Goal: Task Accomplishment & Management: Complete application form

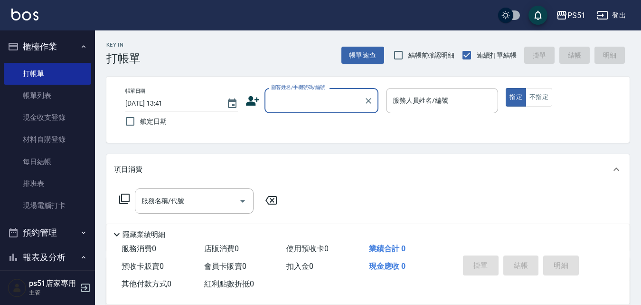
click at [310, 108] on input "顧客姓名/手機號碼/編號" at bounding box center [314, 100] width 91 height 17
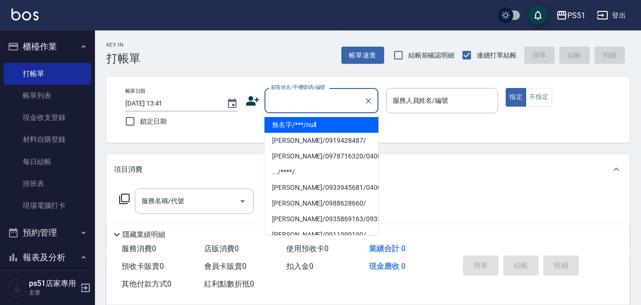
click at [279, 80] on div "帳單日期 [DATE] 13:41 鎖定日期 顧客姓名/手機號碼/編號 顧客姓名/手機號碼/編號 服務人員姓名/編號 服務人員姓名/編號 指定 不指定" at bounding box center [368, 109] width 524 height 66
click at [280, 97] on input "顧客姓名/手機號碼/編號" at bounding box center [314, 100] width 91 height 17
click at [287, 123] on li "無名字/***/null" at bounding box center [322, 125] width 114 height 16
type input "無名字/***/null"
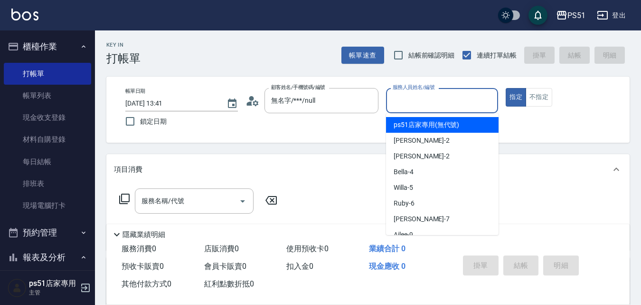
click at [445, 93] on input "服務人員姓名/編號" at bounding box center [442, 100] width 104 height 17
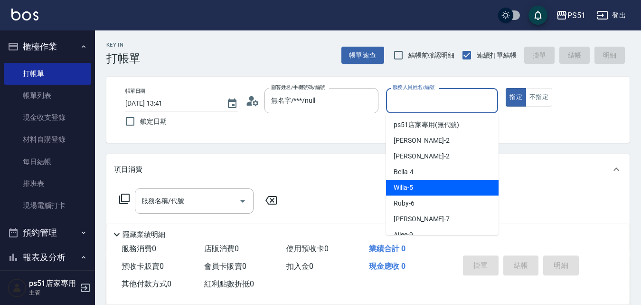
click at [402, 181] on div "Willa -5" at bounding box center [442, 188] width 113 height 16
type input "Willa-5"
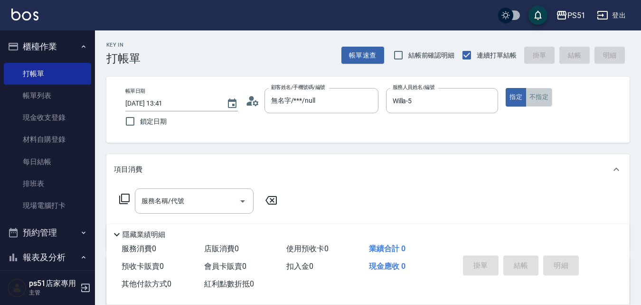
click at [543, 95] on button "不指定" at bounding box center [539, 97] width 27 height 19
click at [216, 202] on input "服務名稱/代號" at bounding box center [187, 200] width 96 height 17
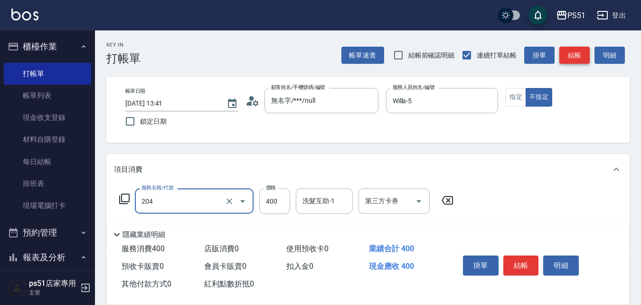
type input "B級洗+剪(204)"
click at [577, 62] on button "結帳" at bounding box center [575, 56] width 30 height 18
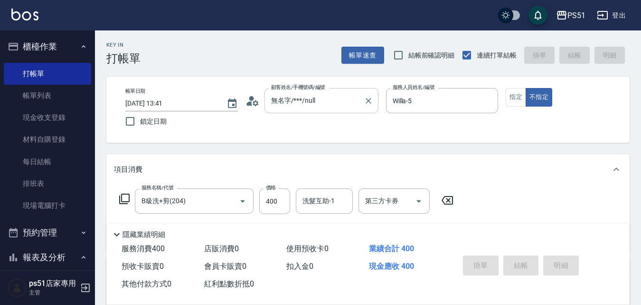
type input "[DATE] 16:51"
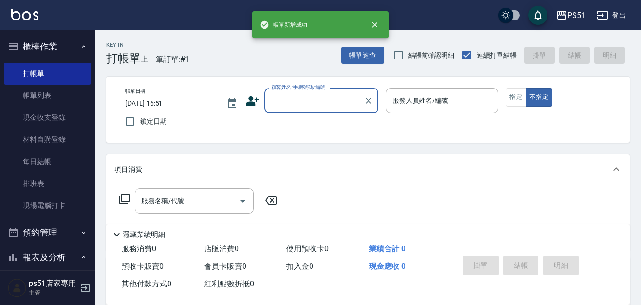
click at [310, 102] on input "顧客姓名/手機號碼/編號" at bounding box center [314, 100] width 91 height 17
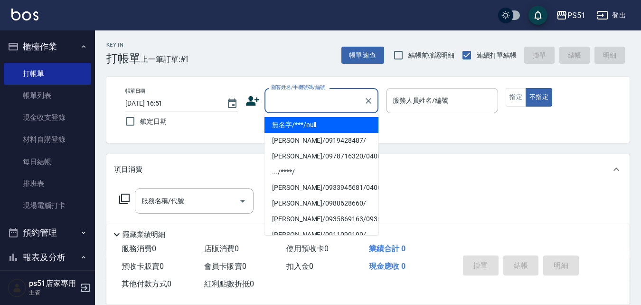
click at [304, 124] on li "無名字/***/null" at bounding box center [322, 125] width 114 height 16
type input "無名字/***/null"
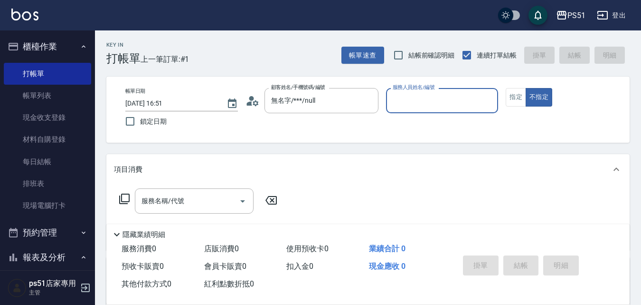
click at [462, 95] on input "服務人員姓名/編號" at bounding box center [442, 100] width 104 height 17
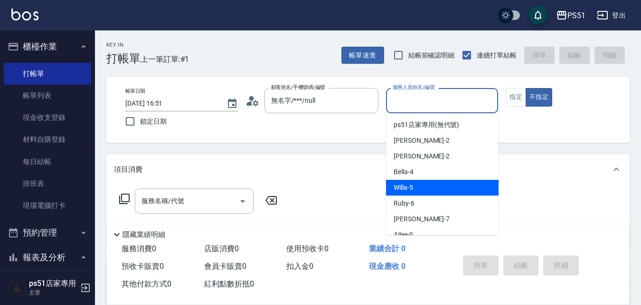
click at [393, 190] on div "Willa -5" at bounding box center [442, 188] width 113 height 16
type input "Willa-5"
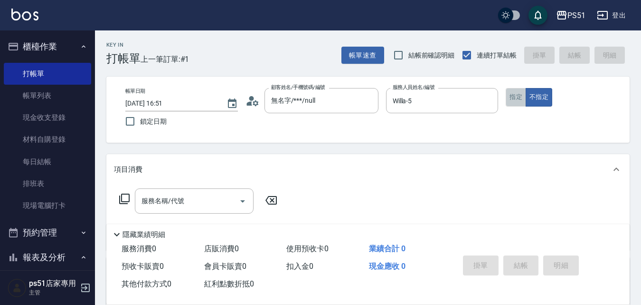
click at [522, 96] on button "指定" at bounding box center [516, 97] width 20 height 19
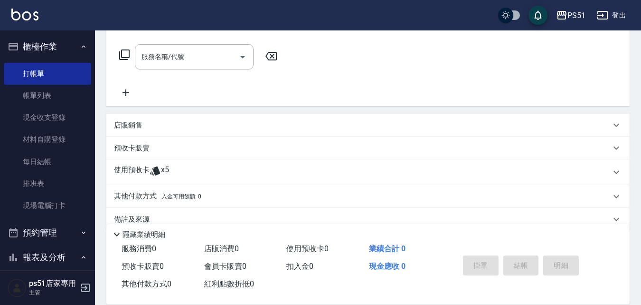
scroll to position [161, 0]
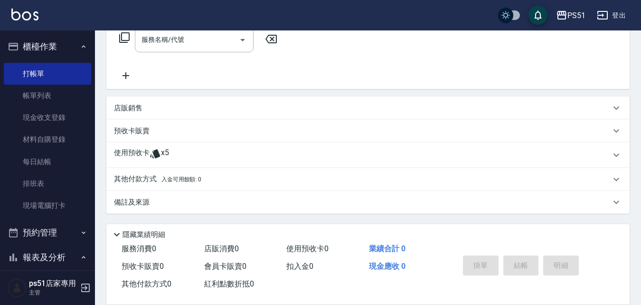
click at [152, 105] on div "店販銷售" at bounding box center [362, 108] width 497 height 10
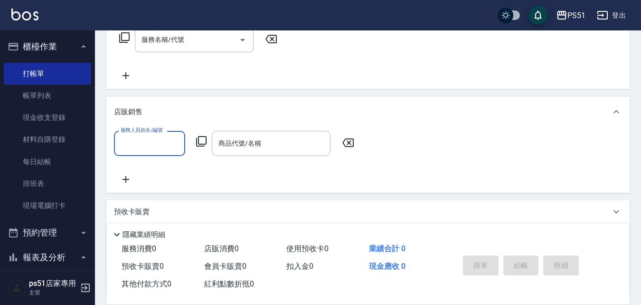
scroll to position [0, 0]
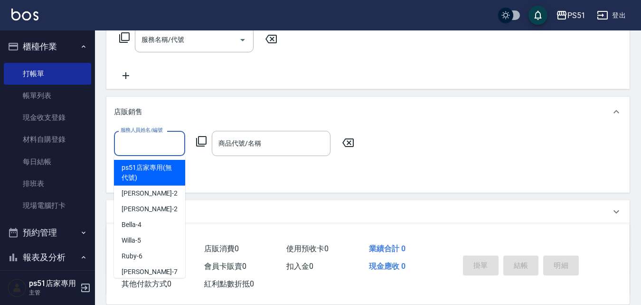
click at [146, 146] on input "服務人員姓名/編號" at bounding box center [149, 143] width 63 height 17
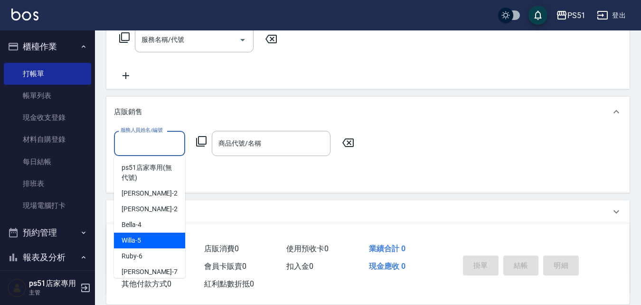
click at [136, 238] on span "Willa -5" at bounding box center [131, 240] width 19 height 10
type input "Willa-5"
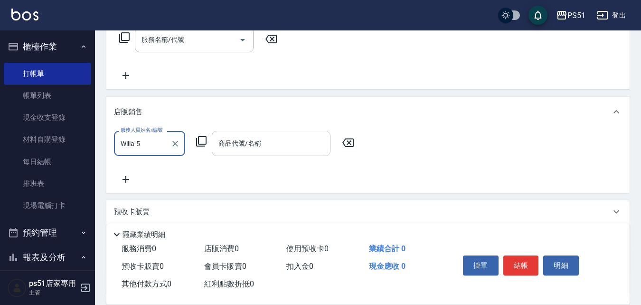
click at [264, 136] on input "商品代號/名稱" at bounding box center [271, 143] width 110 height 17
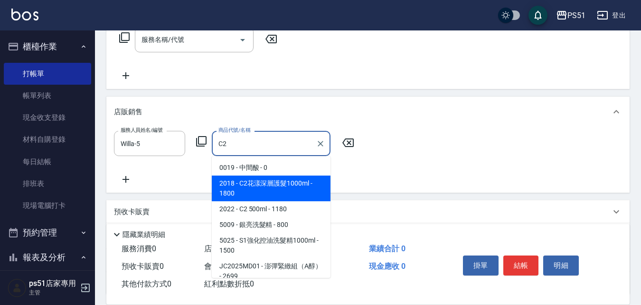
click at [268, 181] on span "2018 - C2花漾深層護髮1000ml - 1800" at bounding box center [271, 188] width 119 height 26
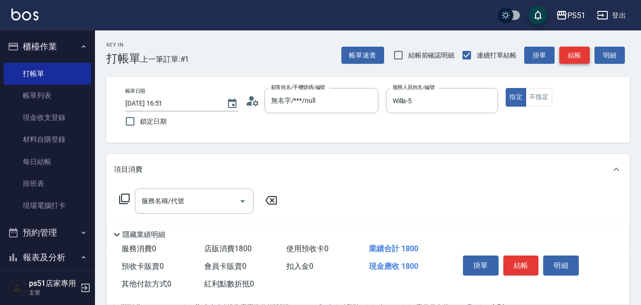
type input "C2花漾深層護髮1000ml"
click at [581, 52] on button "結帳" at bounding box center [575, 56] width 30 height 18
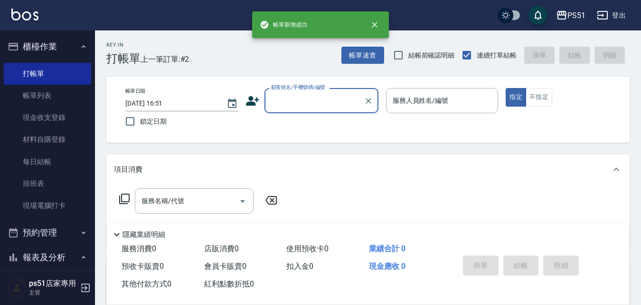
click at [332, 98] on input "顧客姓名/手機號碼/編號" at bounding box center [314, 100] width 91 height 17
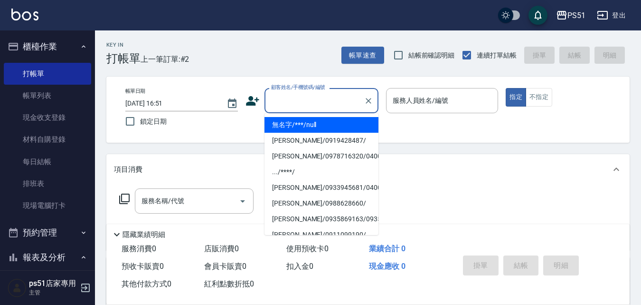
click at [323, 124] on li "無名字/***/null" at bounding box center [322, 125] width 114 height 16
type input "無名字/***/null"
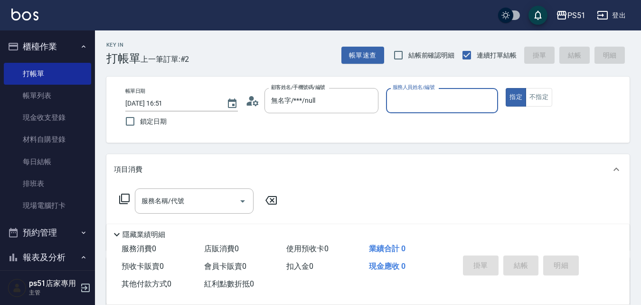
click at [410, 92] on input "服務人員姓名/編號" at bounding box center [442, 100] width 104 height 17
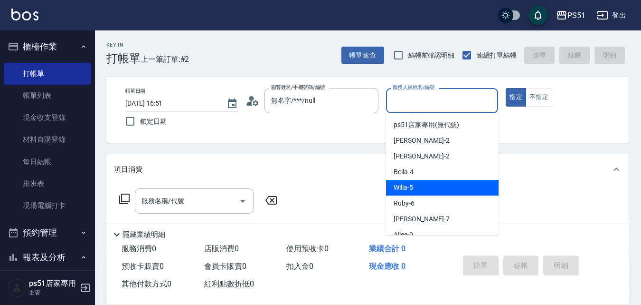
click at [412, 181] on div "Willa -5" at bounding box center [442, 188] width 113 height 16
type input "Willa-5"
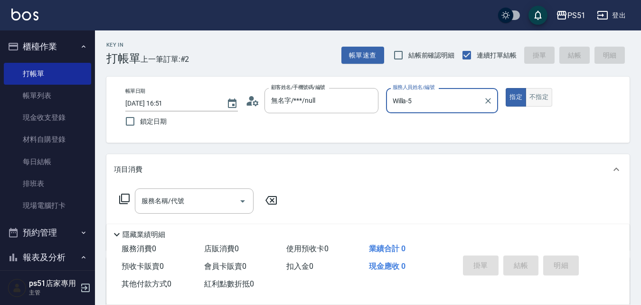
click at [528, 91] on button "不指定" at bounding box center [539, 97] width 27 height 19
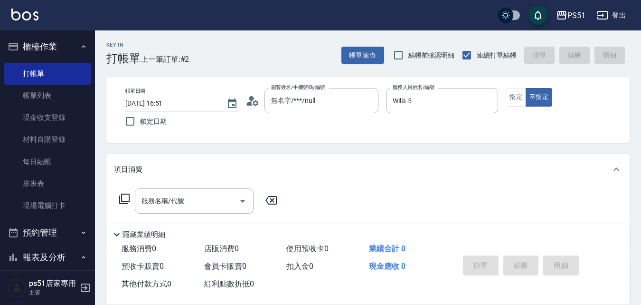
click at [182, 200] on input "服務名稱/代號" at bounding box center [187, 200] width 96 height 17
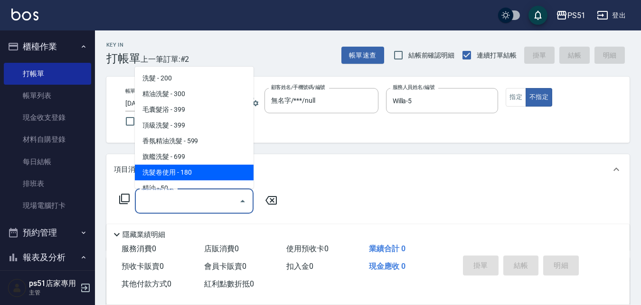
type input "2"
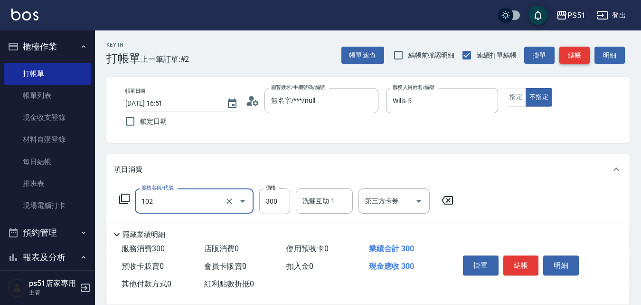
type input "精油洗髮(102)"
click at [568, 48] on button "結帳" at bounding box center [575, 56] width 30 height 18
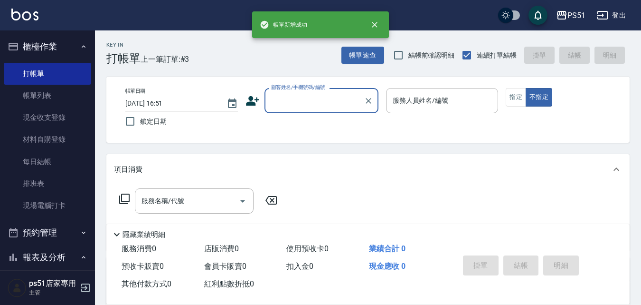
click at [300, 106] on input "顧客姓名/手機號碼/編號" at bounding box center [314, 100] width 91 height 17
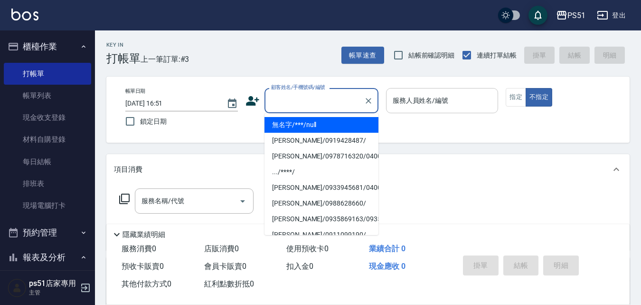
drag, startPoint x: 297, startPoint y: 124, endPoint x: 410, endPoint y: 108, distance: 114.3
click at [297, 124] on li "無名字/***/null" at bounding box center [322, 125] width 114 height 16
type input "無名字/***/null"
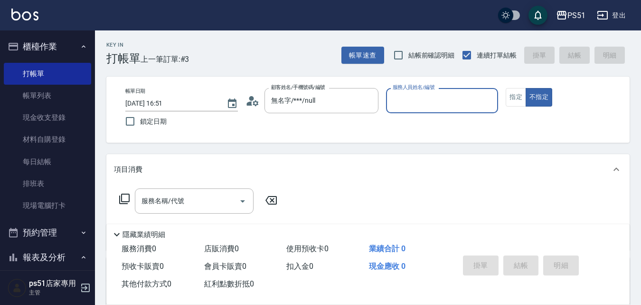
click at [453, 105] on input "服務人員姓名/編號" at bounding box center [442, 100] width 104 height 17
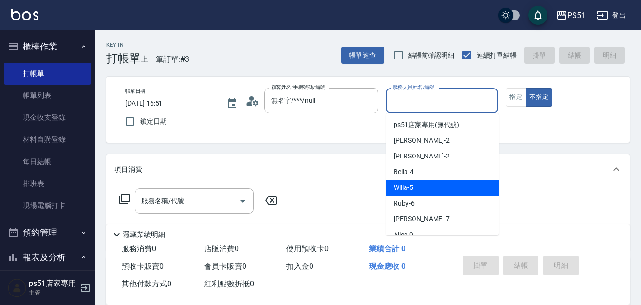
click at [418, 183] on div "Willa -5" at bounding box center [442, 188] width 113 height 16
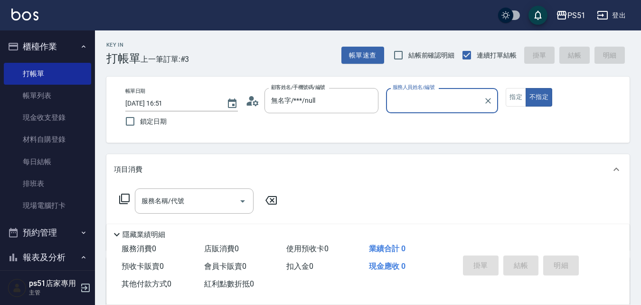
type input "Willa-5"
click at [201, 197] on input "服務名稱/代號" at bounding box center [187, 200] width 96 height 17
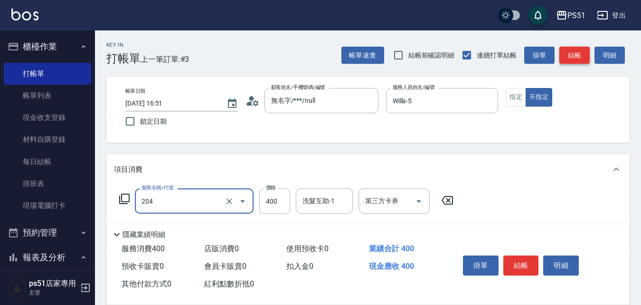
type input "B級洗+剪(204)"
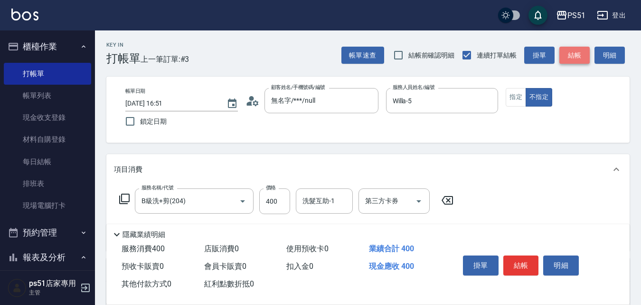
click at [576, 54] on button "結帳" at bounding box center [575, 56] width 30 height 18
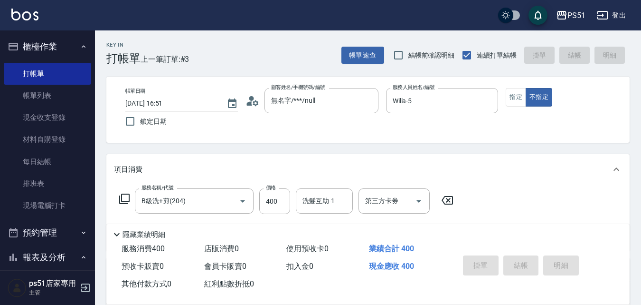
type input "[DATE] 16:52"
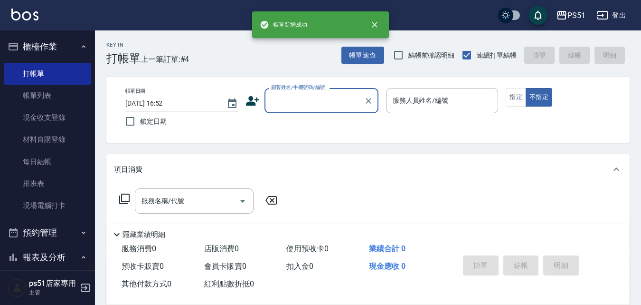
click at [28, 51] on button "櫃檯作業" at bounding box center [47, 46] width 87 height 25
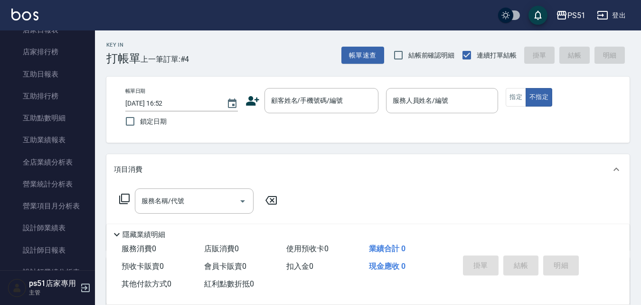
scroll to position [222, 0]
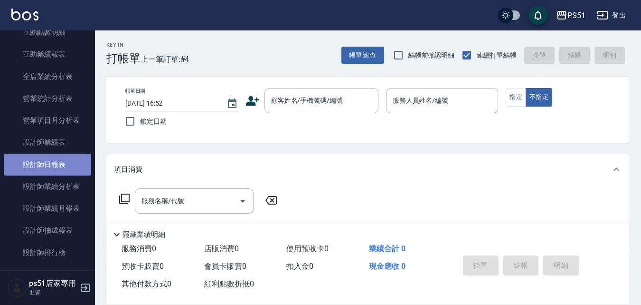
click at [72, 168] on link "設計師日報表" at bounding box center [47, 164] width 87 height 22
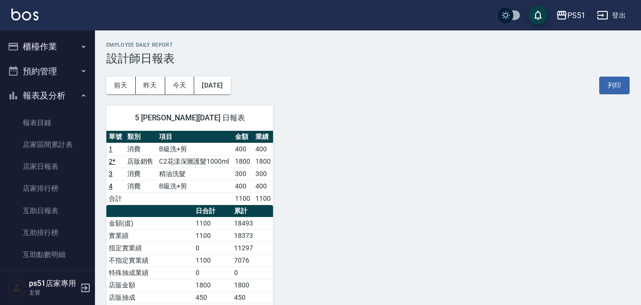
click at [62, 48] on button "櫃檯作業" at bounding box center [47, 46] width 87 height 25
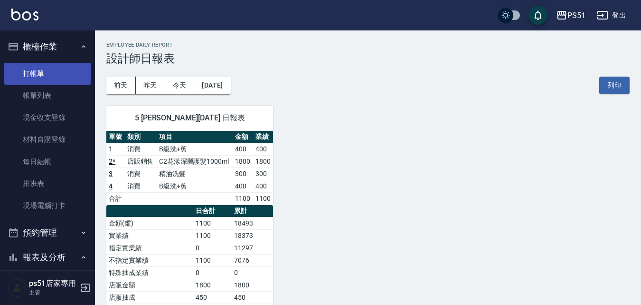
click at [56, 76] on link "打帳單" at bounding box center [47, 74] width 87 height 22
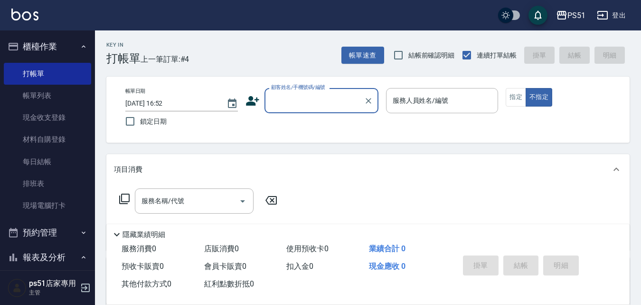
click at [311, 95] on input "顧客姓名/手機號碼/編號" at bounding box center [314, 100] width 91 height 17
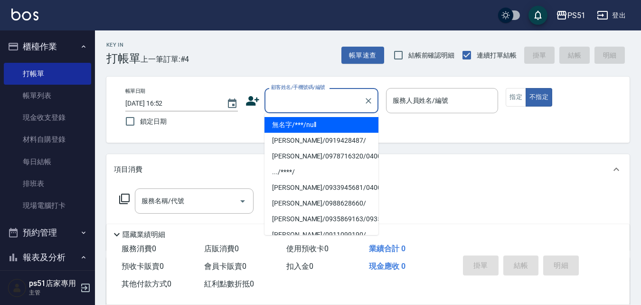
click at [312, 121] on li "無名字/***/null" at bounding box center [322, 125] width 114 height 16
type input "無名字/***/null"
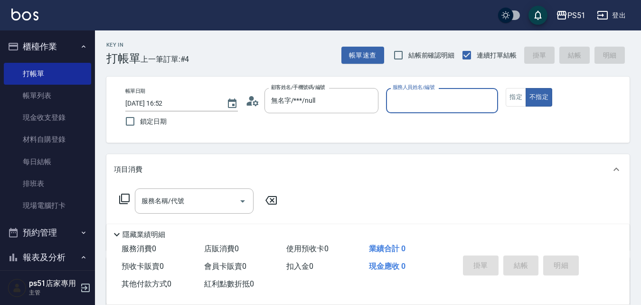
click at [395, 102] on input "服務人員姓名/編號" at bounding box center [442, 100] width 104 height 17
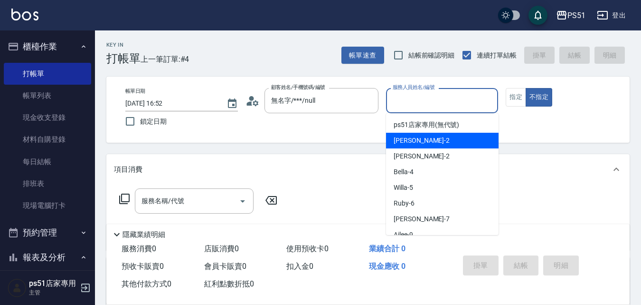
click at [415, 140] on div "[PERSON_NAME] -2" at bounding box center [442, 141] width 113 height 16
type input "[PERSON_NAME]-2"
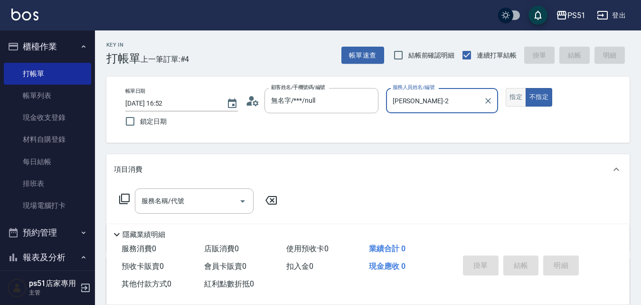
click at [517, 91] on button "指定" at bounding box center [516, 97] width 20 height 19
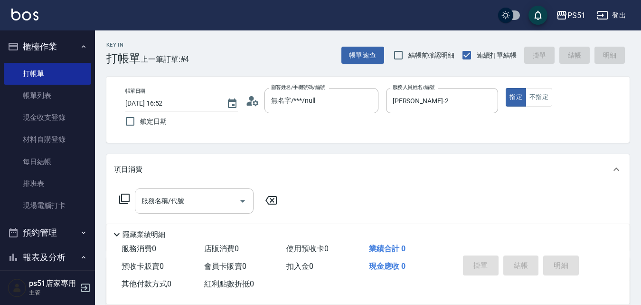
click at [208, 199] on input "服務名稱/代號" at bounding box center [187, 200] width 96 height 17
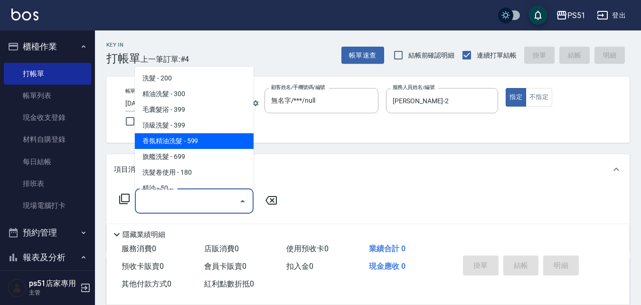
scroll to position [222, 0]
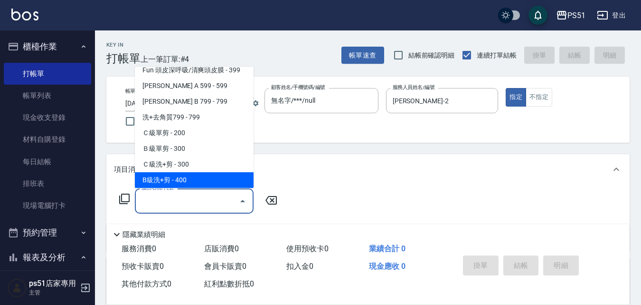
click at [207, 172] on span "B級洗+剪 - 400" at bounding box center [194, 180] width 119 height 16
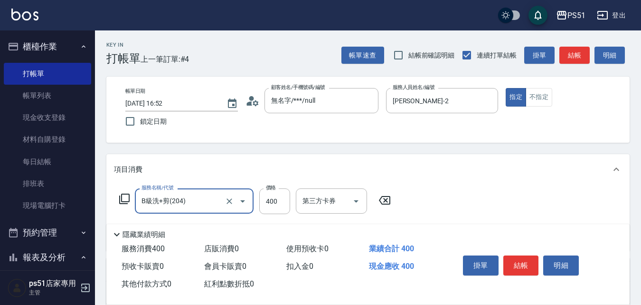
type input "B級洗+剪(204)"
click at [316, 202] on input "洗髮互助-1" at bounding box center [324, 200] width 48 height 17
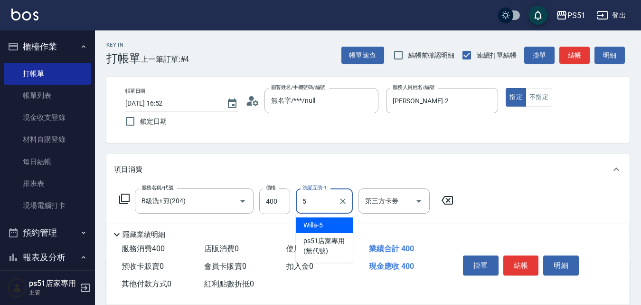
click at [333, 219] on div "Willa -5" at bounding box center [324, 225] width 57 height 16
type input "Willa-5"
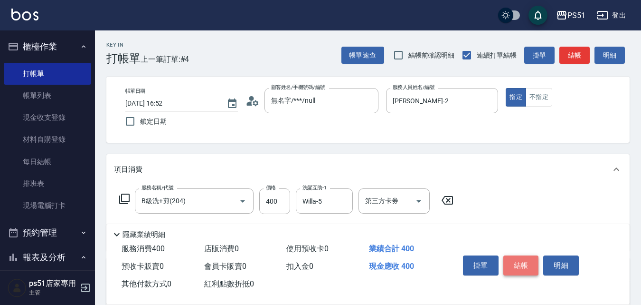
click at [518, 260] on button "結帳" at bounding box center [522, 265] width 36 height 20
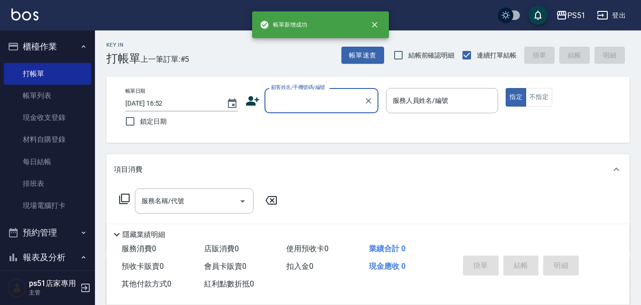
click at [285, 99] on input "顧客姓名/手機號碼/編號" at bounding box center [314, 100] width 91 height 17
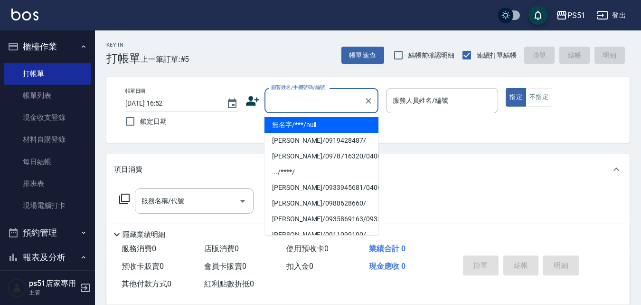
click at [319, 124] on li "無名字/***/null" at bounding box center [322, 125] width 114 height 16
type input "無名字/***/null"
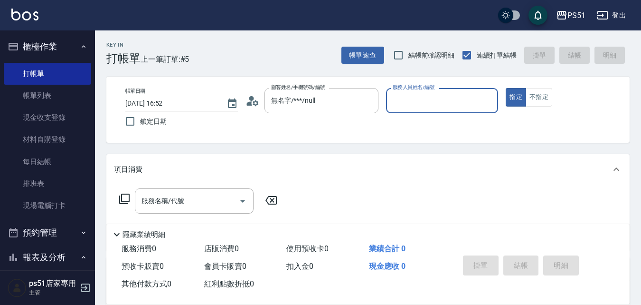
click at [410, 100] on input "服務人員姓名/編號" at bounding box center [442, 100] width 104 height 17
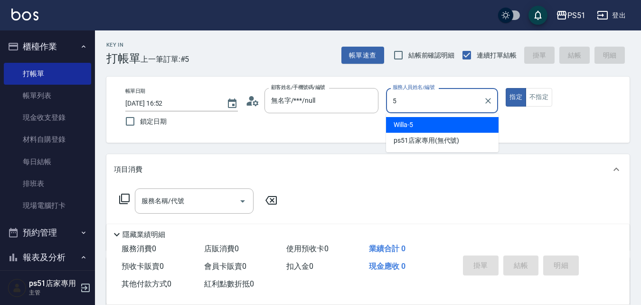
drag, startPoint x: 413, startPoint y: 104, endPoint x: 382, endPoint y: 108, distance: 30.7
click at [382, 108] on div "帳單日期 [DATE] 16:52 鎖定日期 顧客姓名/手機號碼/編號 無名字/***/null 顧客姓名/手機號碼/編號 服務人員姓名/編號 5 服務人員姓…" at bounding box center [368, 109] width 501 height 43
click at [449, 125] on div "[PERSON_NAME] -2" at bounding box center [442, 125] width 113 height 16
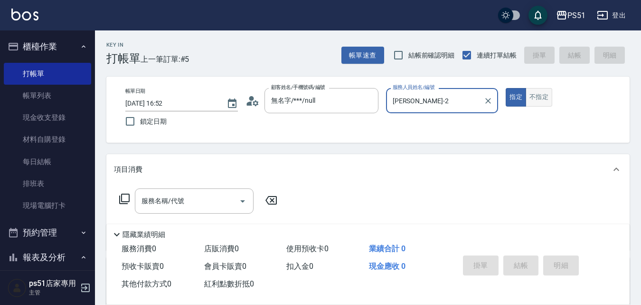
type input "[PERSON_NAME]-2"
click at [539, 100] on button "不指定" at bounding box center [539, 97] width 27 height 19
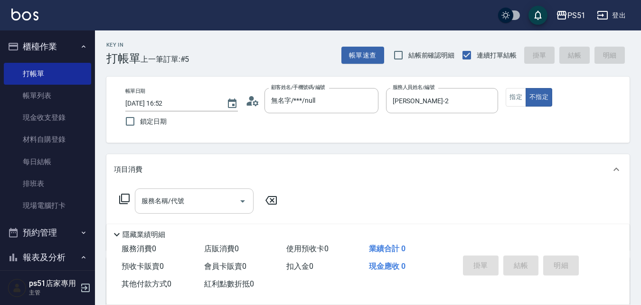
click at [216, 197] on input "服務名稱/代號" at bounding box center [187, 200] width 96 height 17
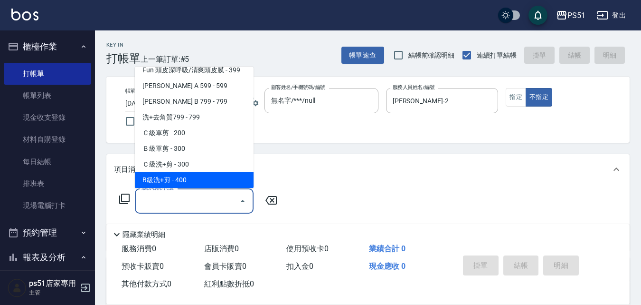
click at [195, 176] on span "B級洗+剪 - 400" at bounding box center [194, 180] width 119 height 16
type input "B級洗+剪(204)"
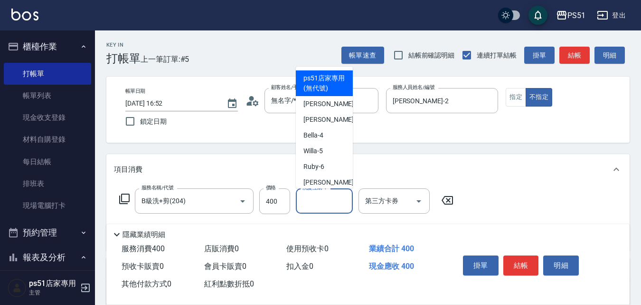
click at [334, 202] on input "洗髮互助-1" at bounding box center [324, 200] width 48 height 17
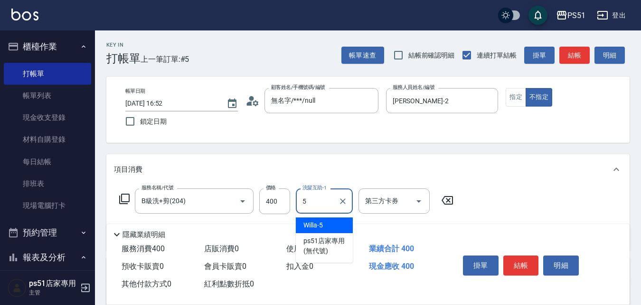
click at [332, 226] on div "Willa -5" at bounding box center [324, 225] width 57 height 16
type input "Willa-5"
click at [517, 259] on button "結帳" at bounding box center [522, 265] width 36 height 20
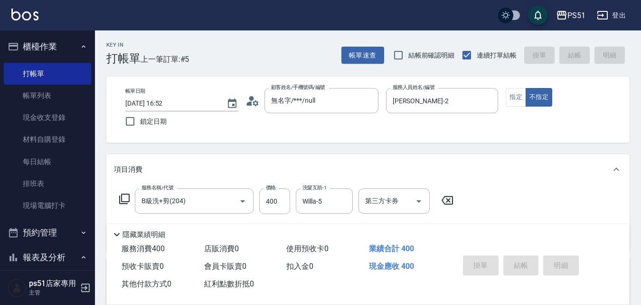
type input "[DATE] 16:53"
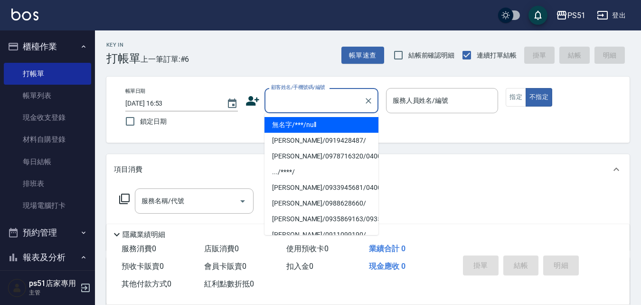
drag, startPoint x: 310, startPoint y: 98, endPoint x: 341, endPoint y: 116, distance: 36.2
click at [311, 100] on input "顧客姓名/手機號碼/編號" at bounding box center [314, 100] width 91 height 17
click at [339, 118] on li "無名字/***/null" at bounding box center [322, 125] width 114 height 16
type input "無名字/***/null"
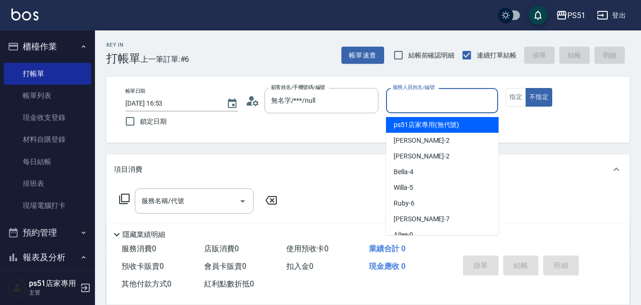
click at [463, 96] on input "服務人員姓名/編號" at bounding box center [442, 100] width 104 height 17
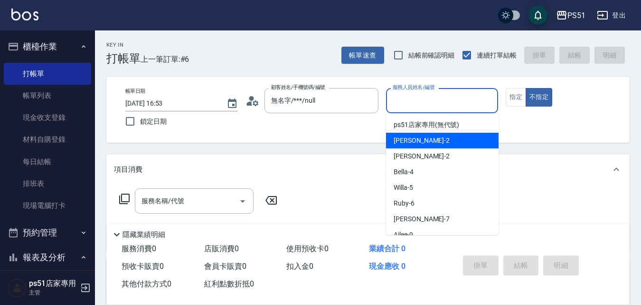
drag, startPoint x: 433, startPoint y: 139, endPoint x: 477, endPoint y: 129, distance: 45.4
click at [435, 138] on div "[PERSON_NAME] -2" at bounding box center [442, 141] width 113 height 16
type input "[PERSON_NAME]-2"
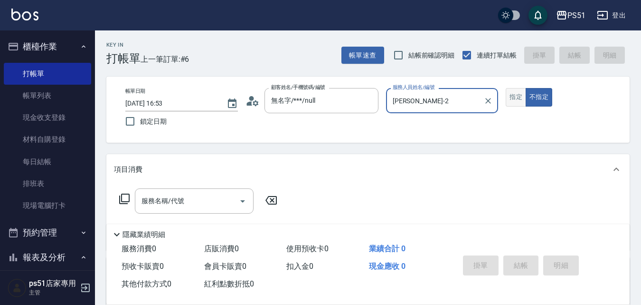
click at [521, 97] on button "指定" at bounding box center [516, 97] width 20 height 19
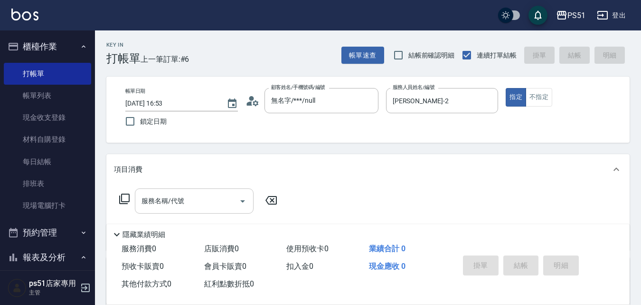
click at [172, 201] on div "服務名稱/代號 服務名稱/代號" at bounding box center [194, 200] width 119 height 25
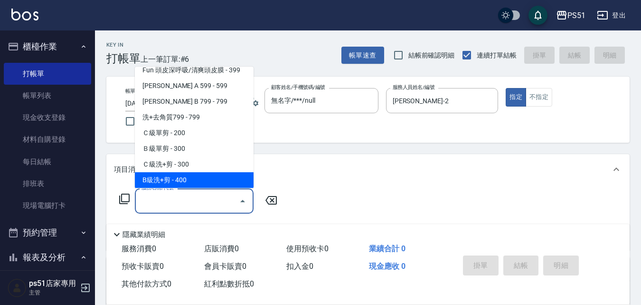
click at [199, 176] on span "B級洗+剪 - 400" at bounding box center [194, 180] width 119 height 16
type input "B級洗+剪(204)"
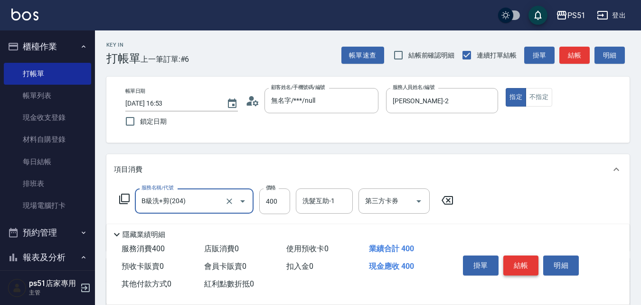
click at [519, 257] on button "結帳" at bounding box center [522, 265] width 36 height 20
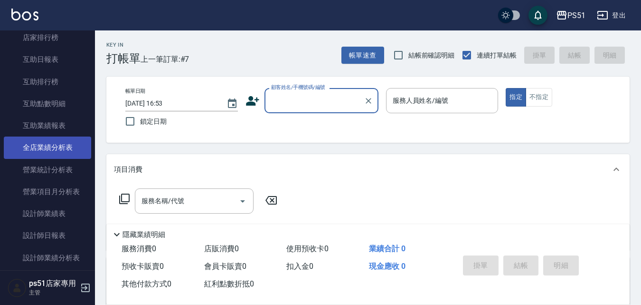
scroll to position [333, 0]
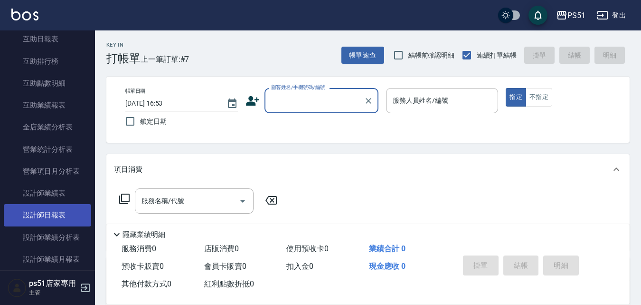
click at [67, 215] on link "設計師日報表" at bounding box center [47, 215] width 87 height 22
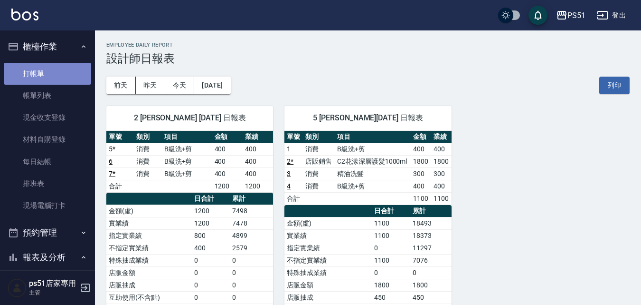
click at [48, 76] on link "打帳單" at bounding box center [47, 74] width 87 height 22
